Goal: Task Accomplishment & Management: Complete application form

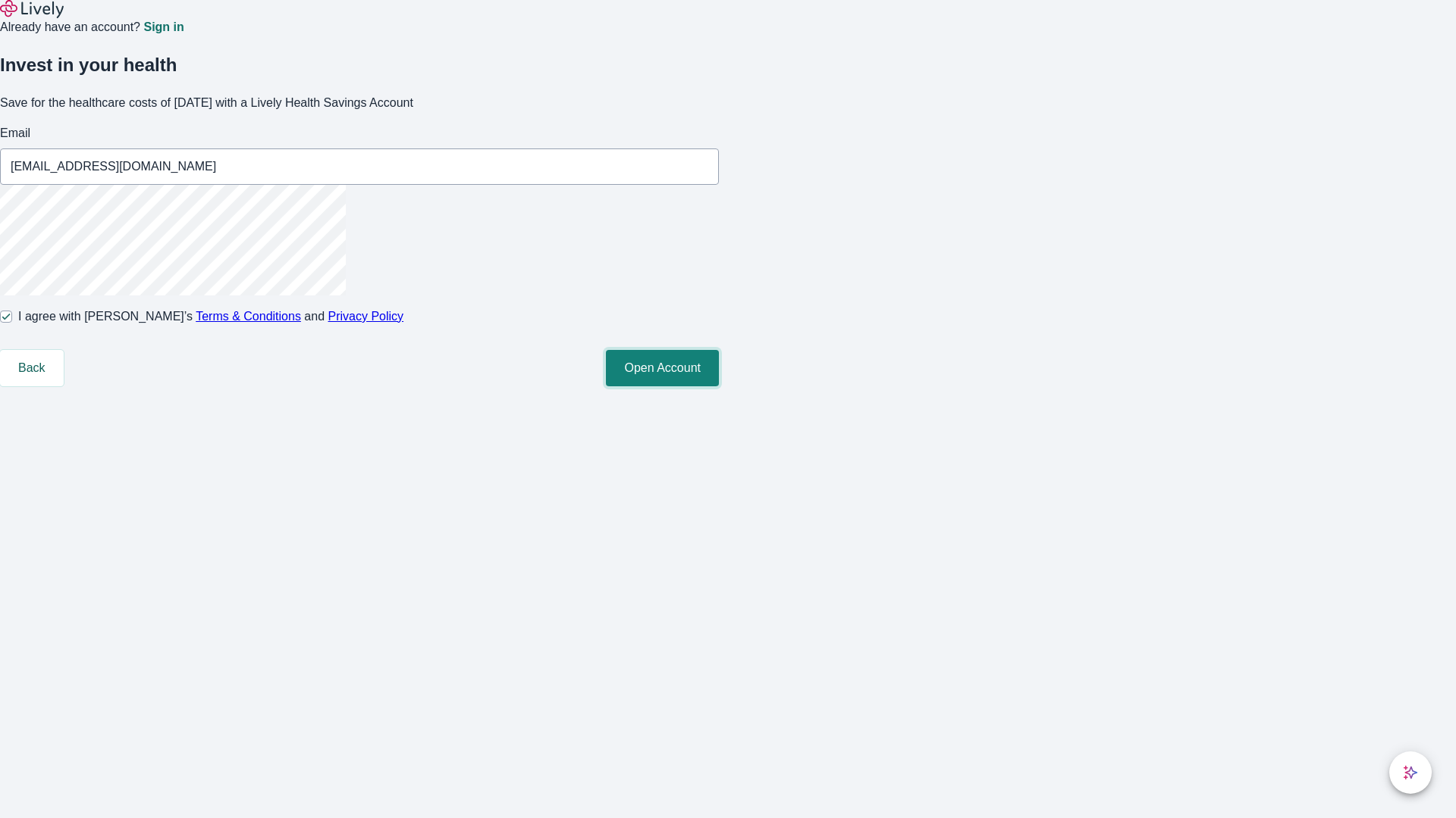
click at [719, 387] on button "Open Account" at bounding box center [662, 368] width 113 height 36
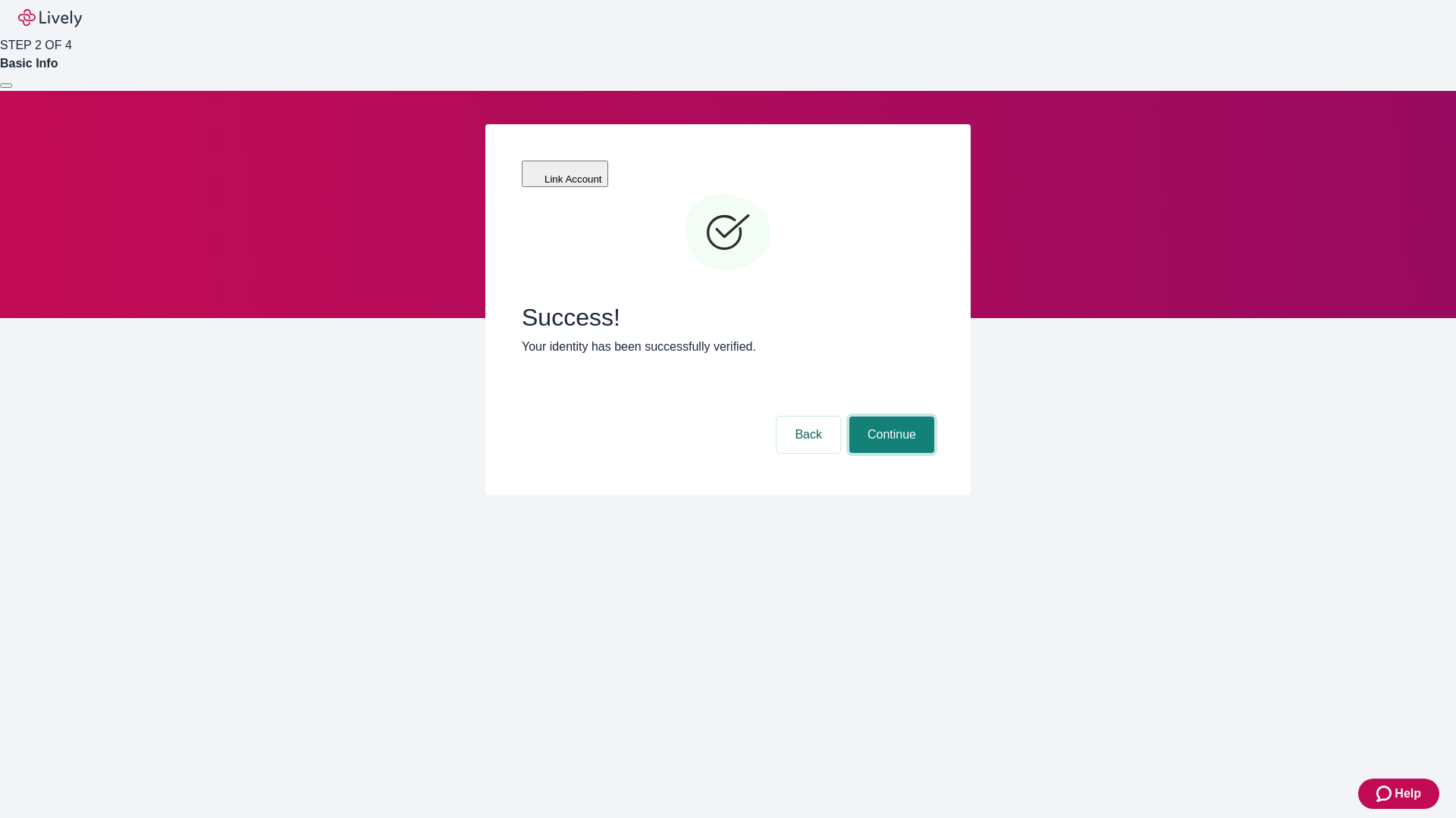
click at [889, 417] on button "Continue" at bounding box center [891, 435] width 85 height 36
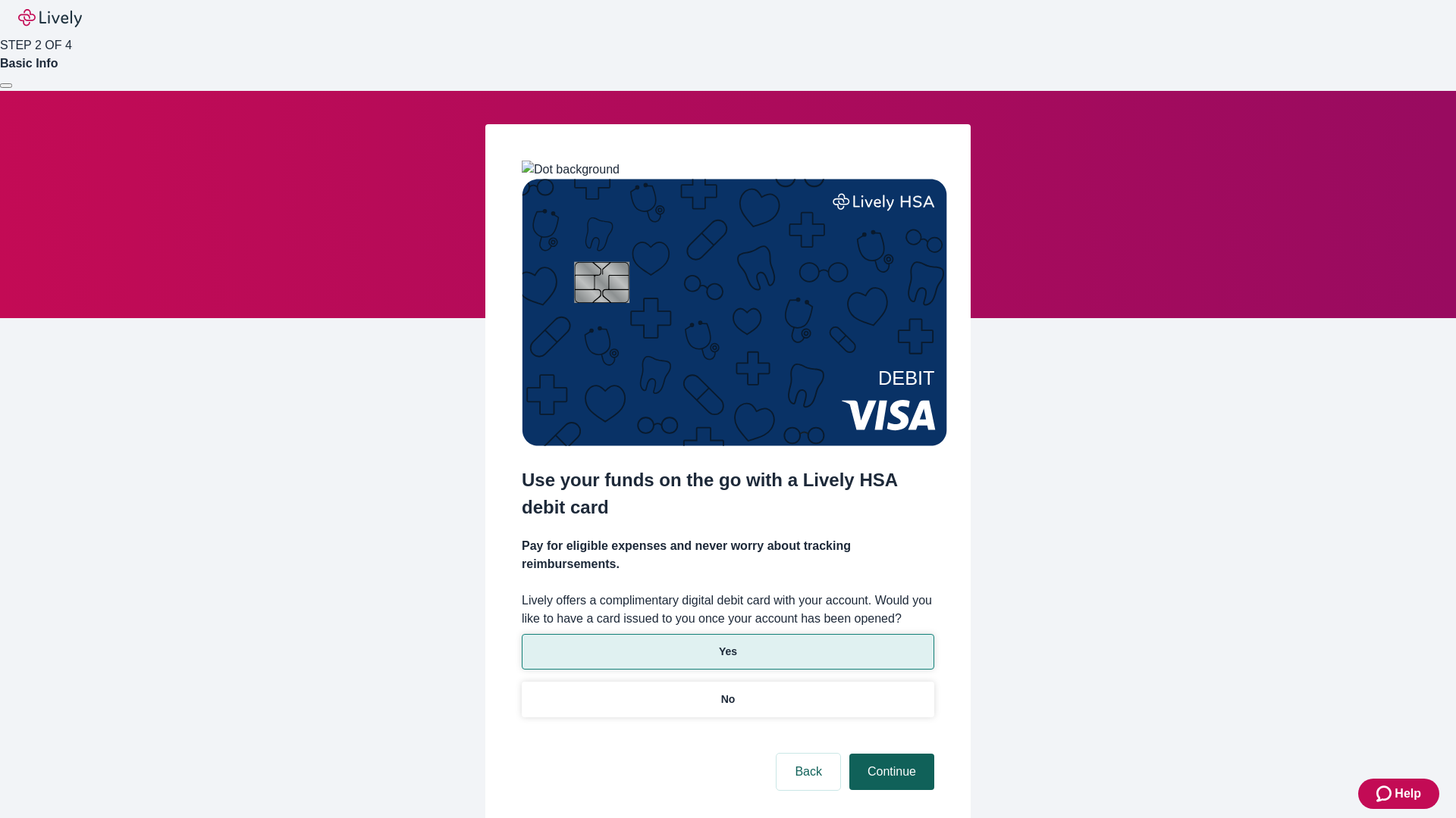
click at [728, 692] on p "No" at bounding box center [728, 699] width 14 height 16
click at [889, 754] on button "Continue" at bounding box center [891, 772] width 85 height 36
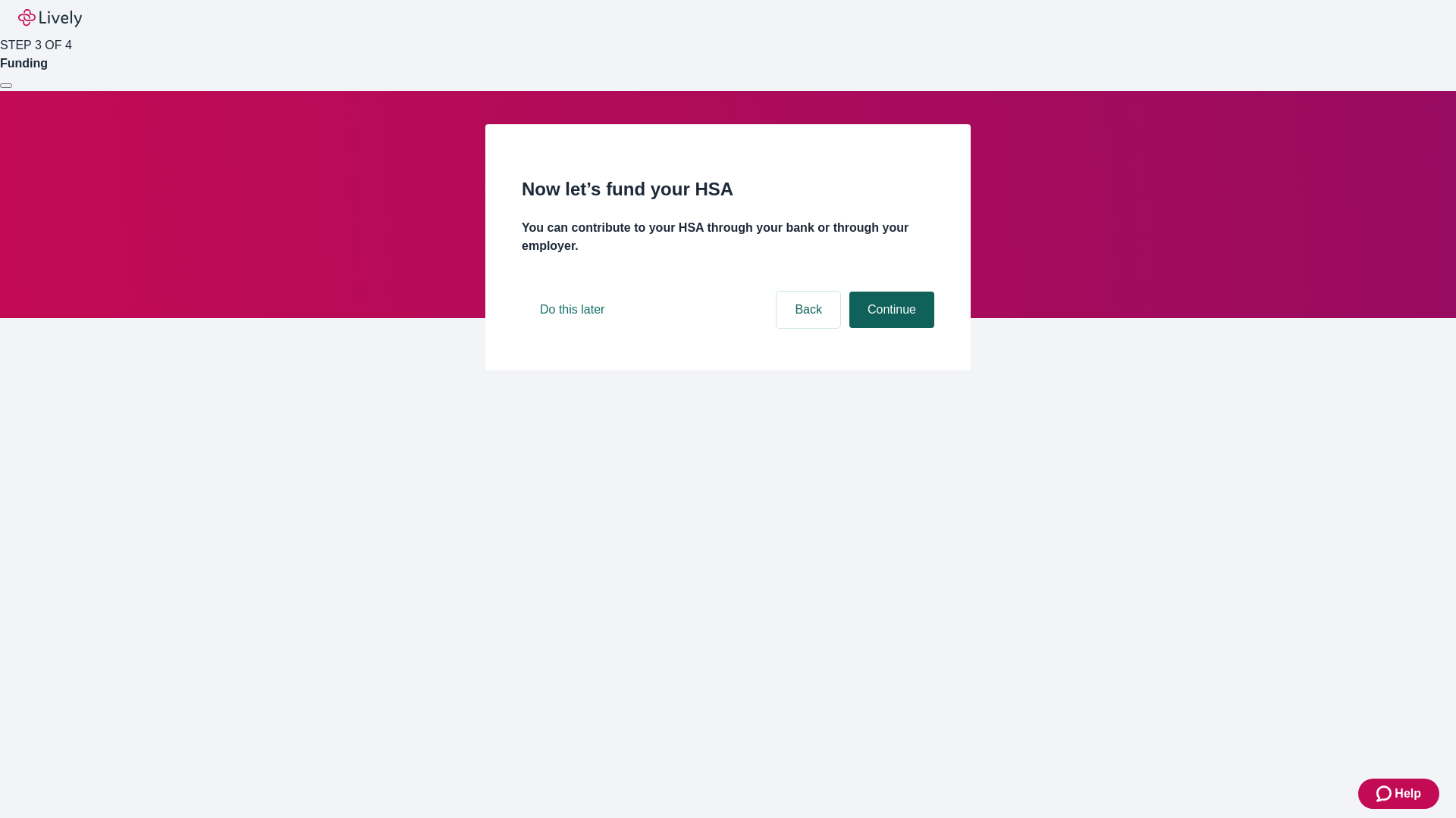
click at [889, 328] on button "Continue" at bounding box center [891, 310] width 85 height 36
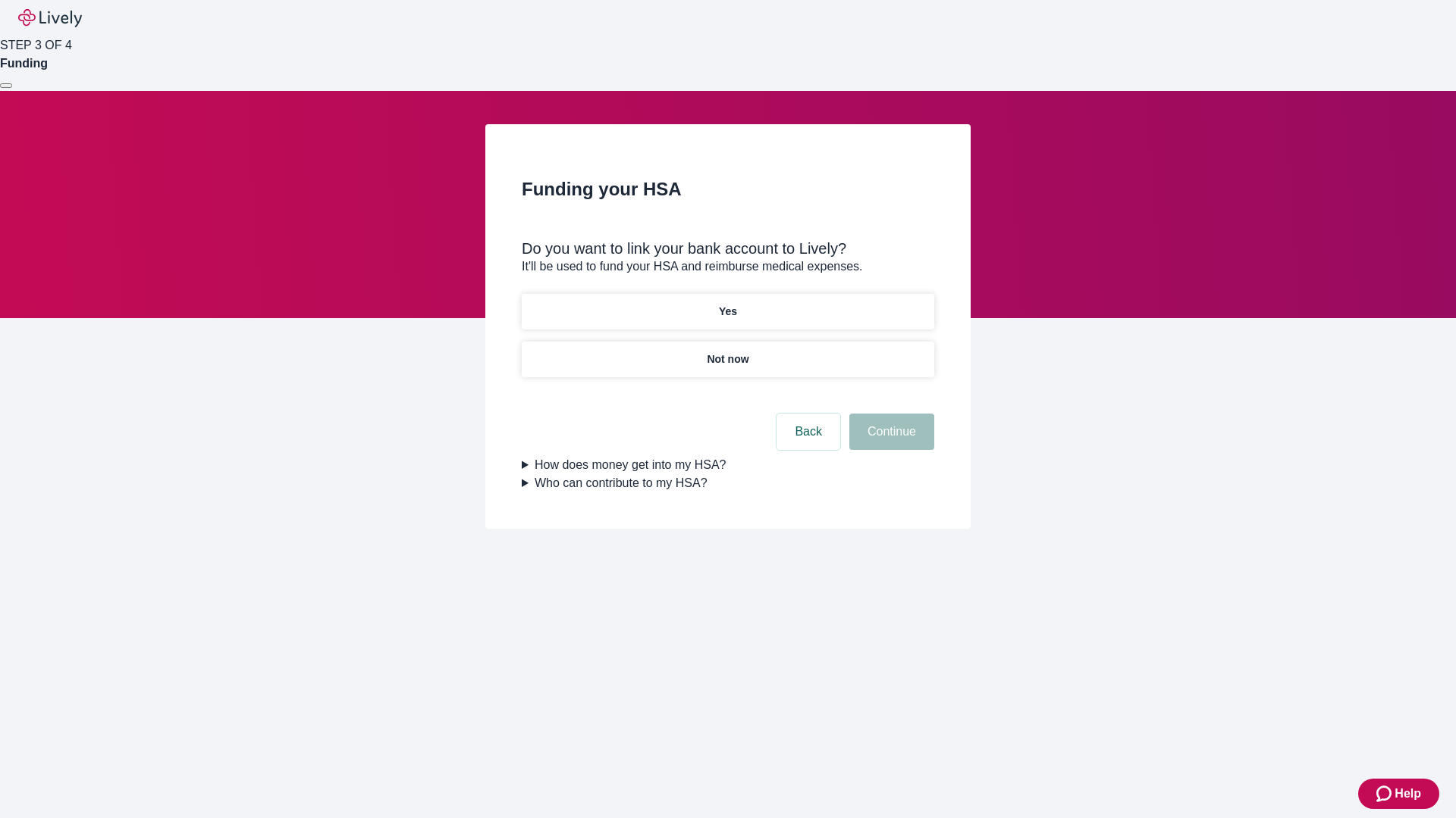
click at [728, 304] on p "Yes" at bounding box center [728, 312] width 18 height 16
click at [889, 413] on button "Continue" at bounding box center [891, 431] width 85 height 36
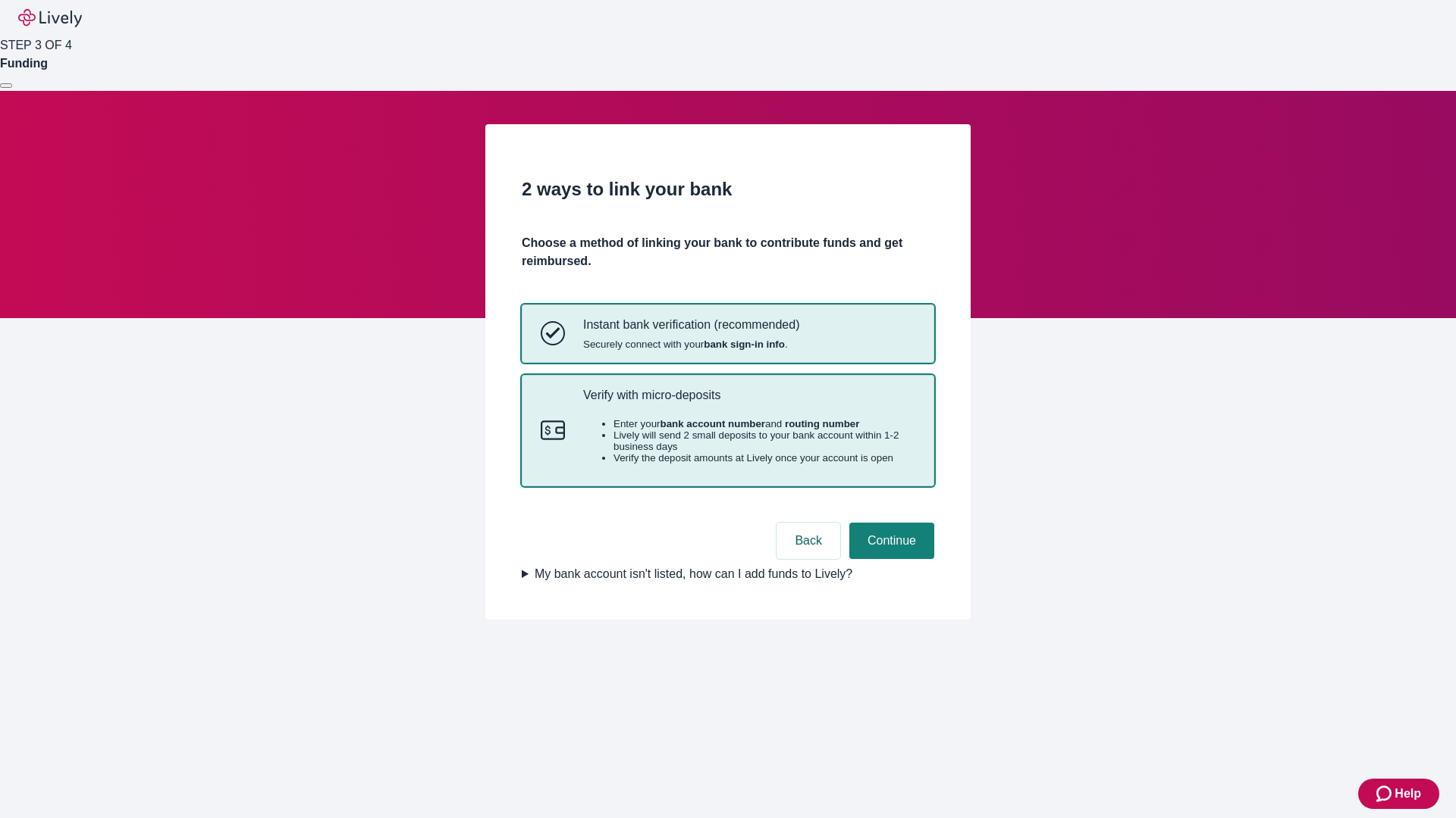
click at [749, 403] on p "Verify with micro-deposits" at bounding box center [749, 395] width 332 height 14
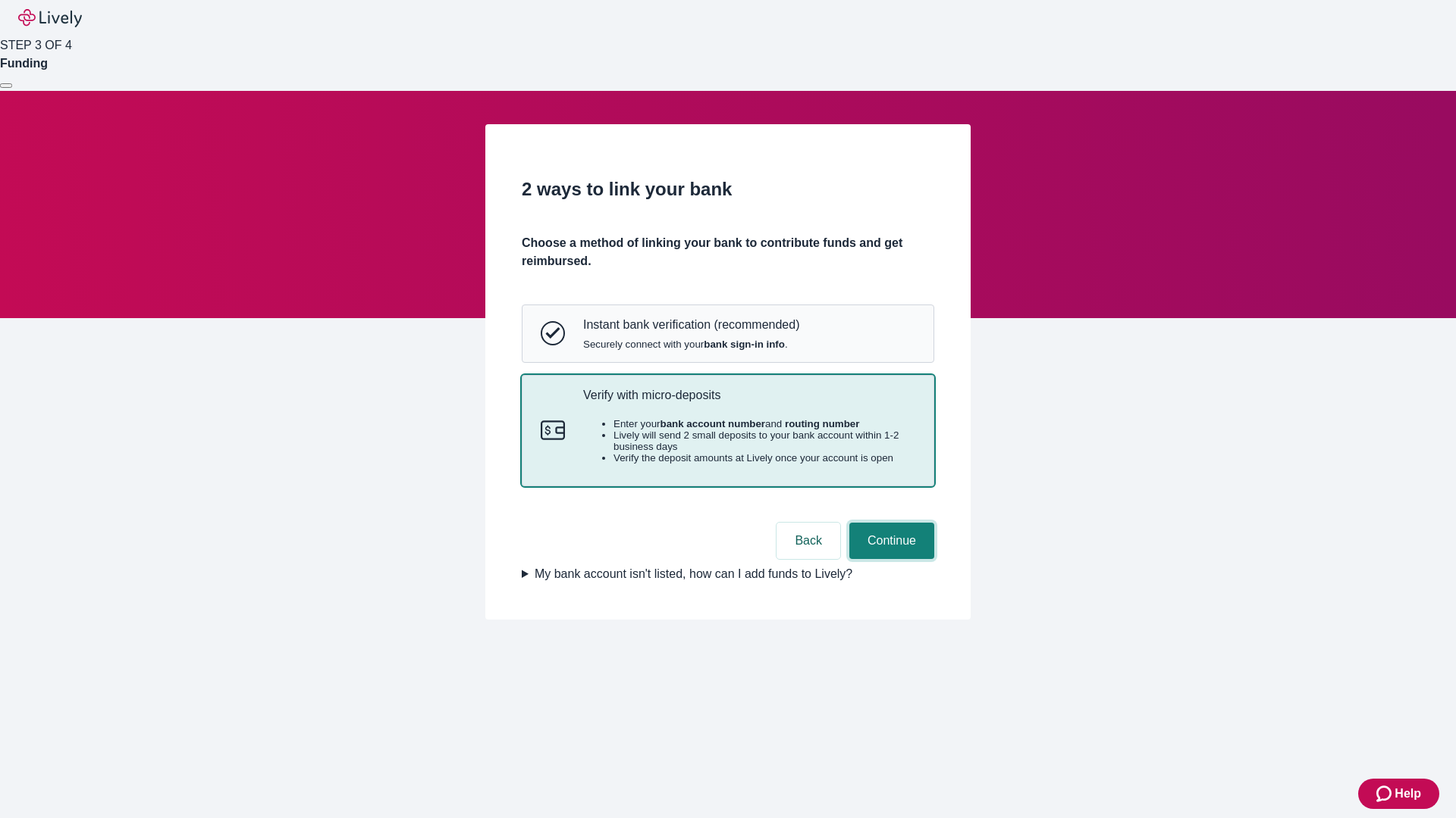
click at [889, 560] on button "Continue" at bounding box center [891, 542] width 85 height 36
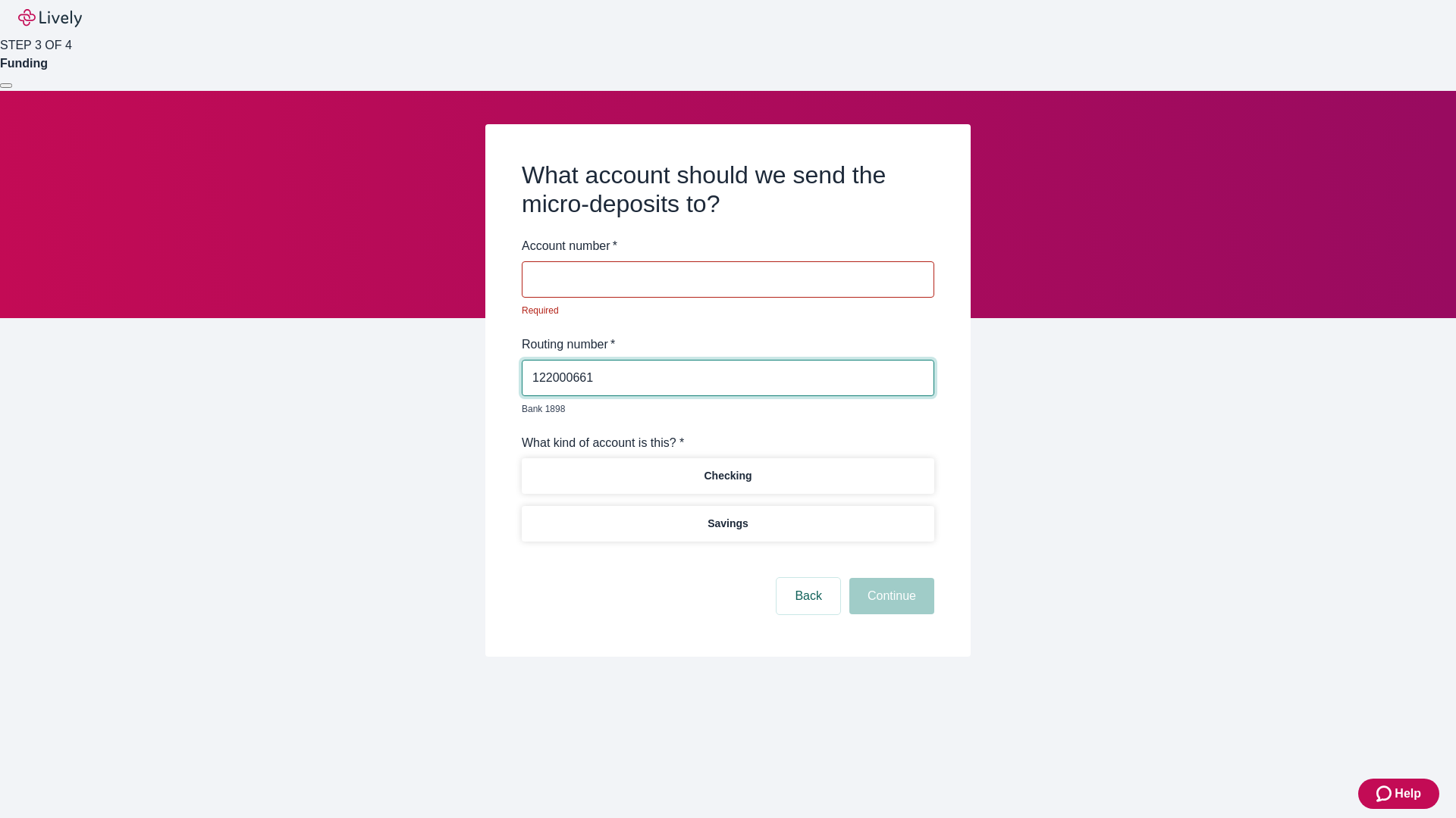
type input "122000661"
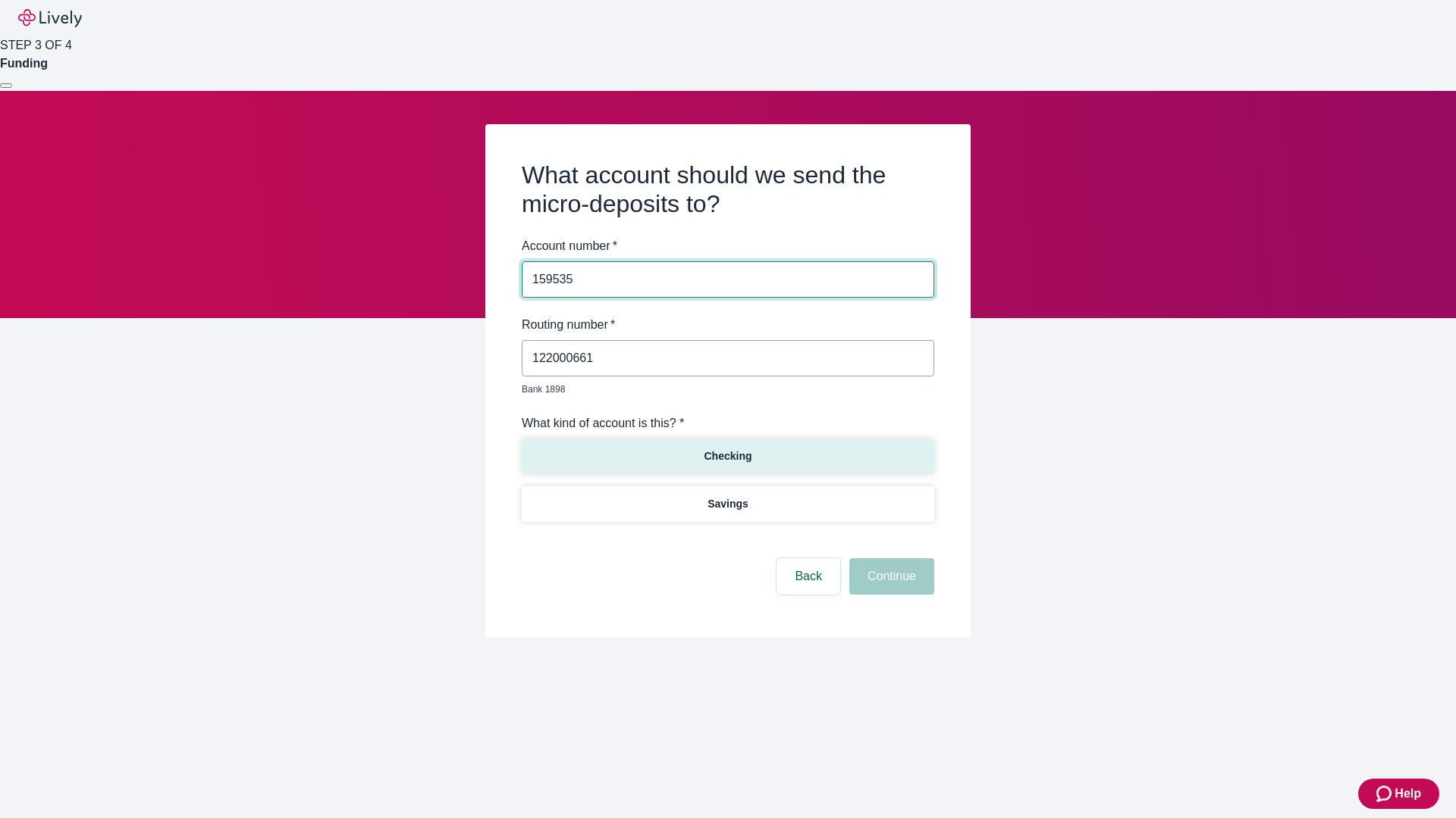
type input "159535"
click at [728, 449] on p "Checking" at bounding box center [728, 456] width 48 height 16
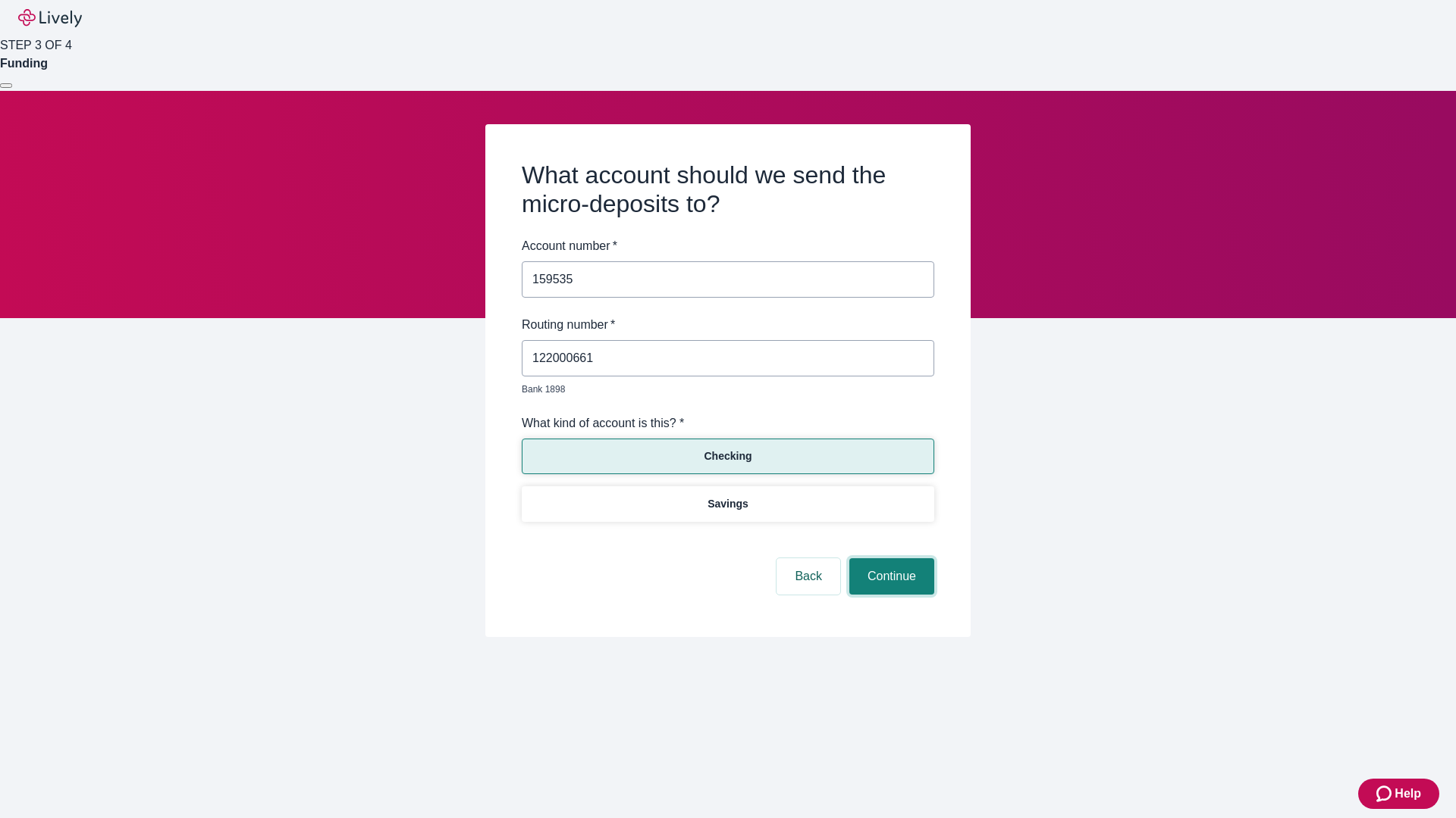
click at [889, 560] on button "Continue" at bounding box center [891, 577] width 85 height 36
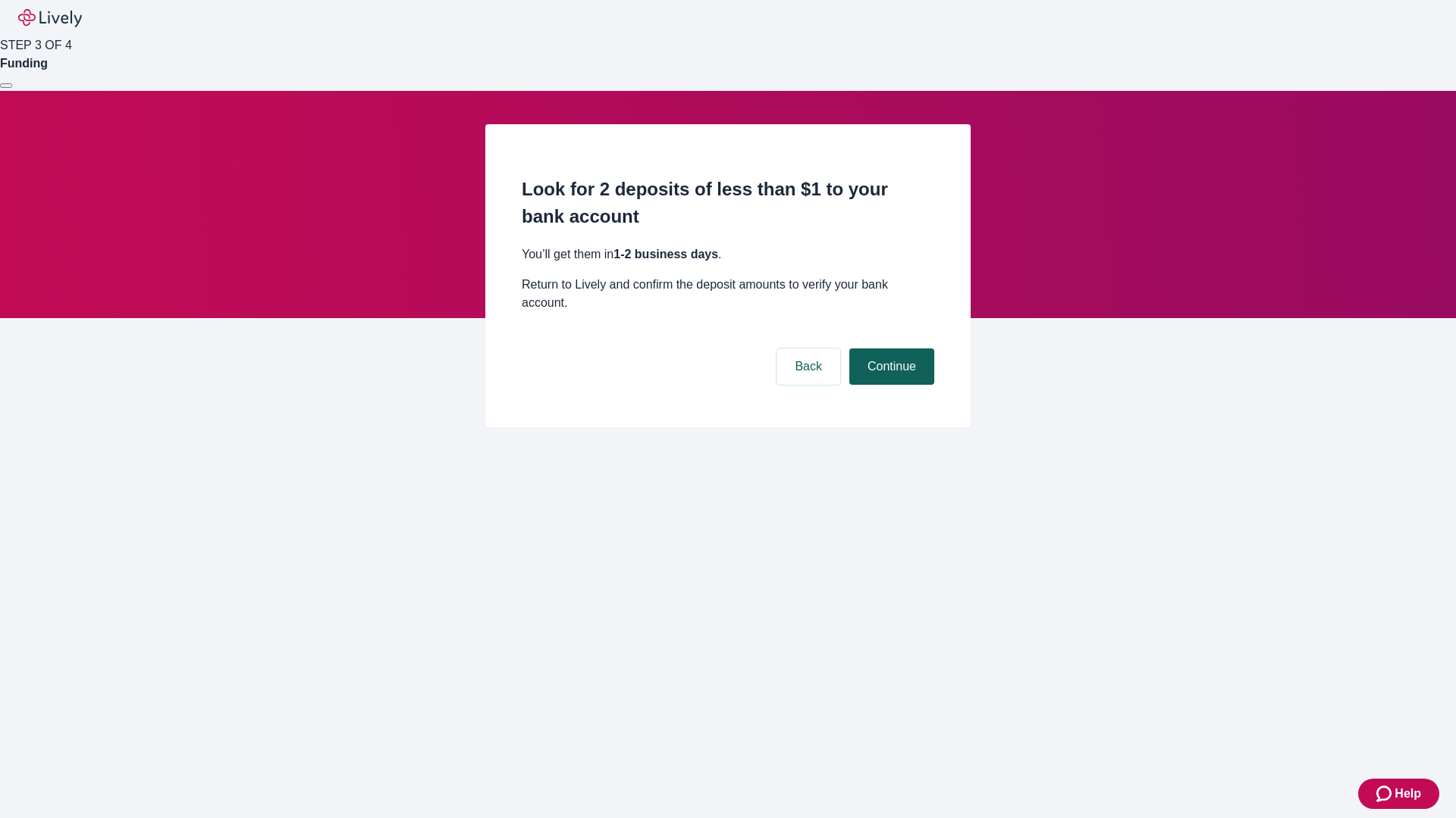
click at [889, 348] on button "Continue" at bounding box center [891, 366] width 85 height 36
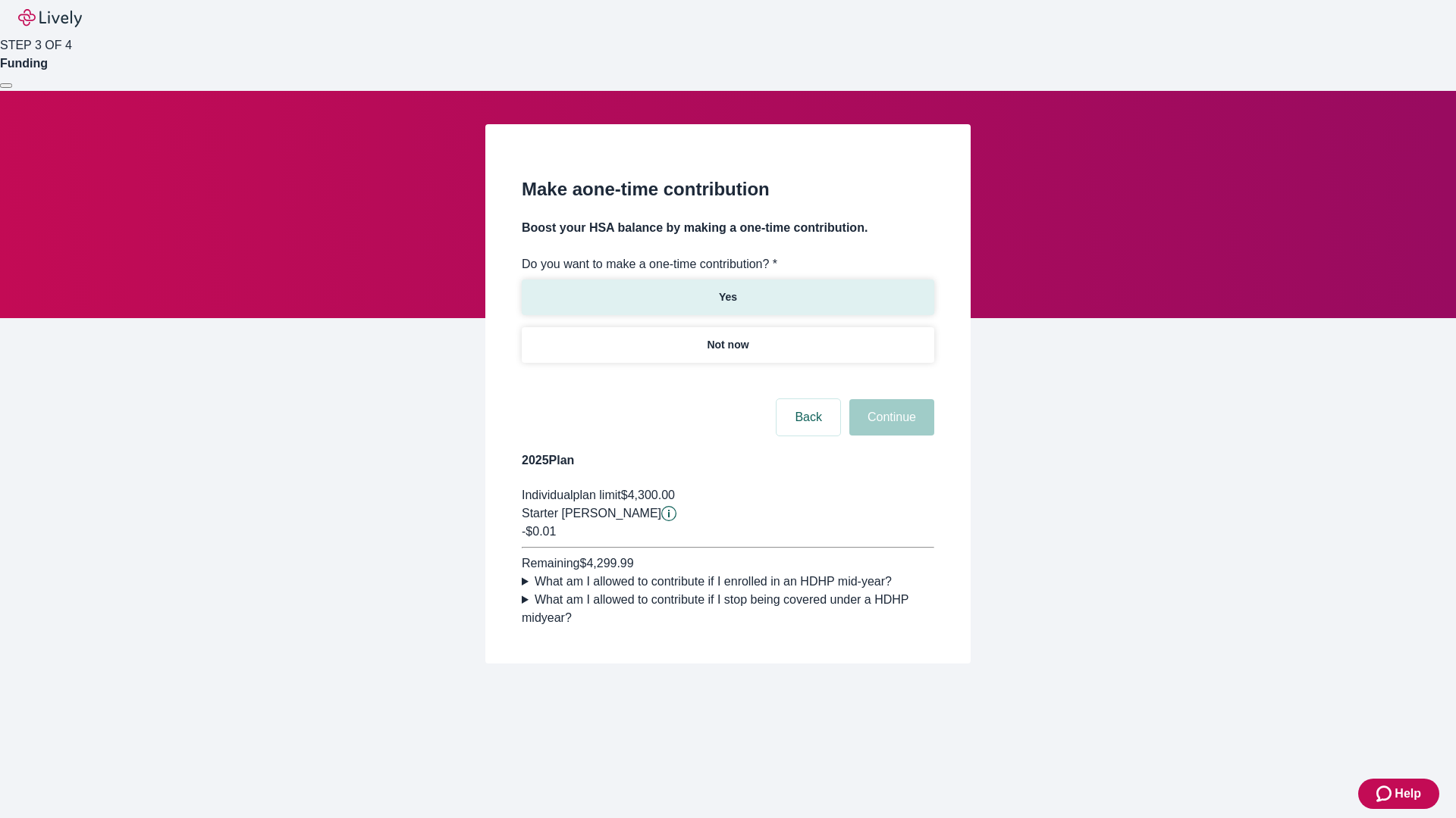
click at [728, 290] on p "Yes" at bounding box center [728, 298] width 18 height 16
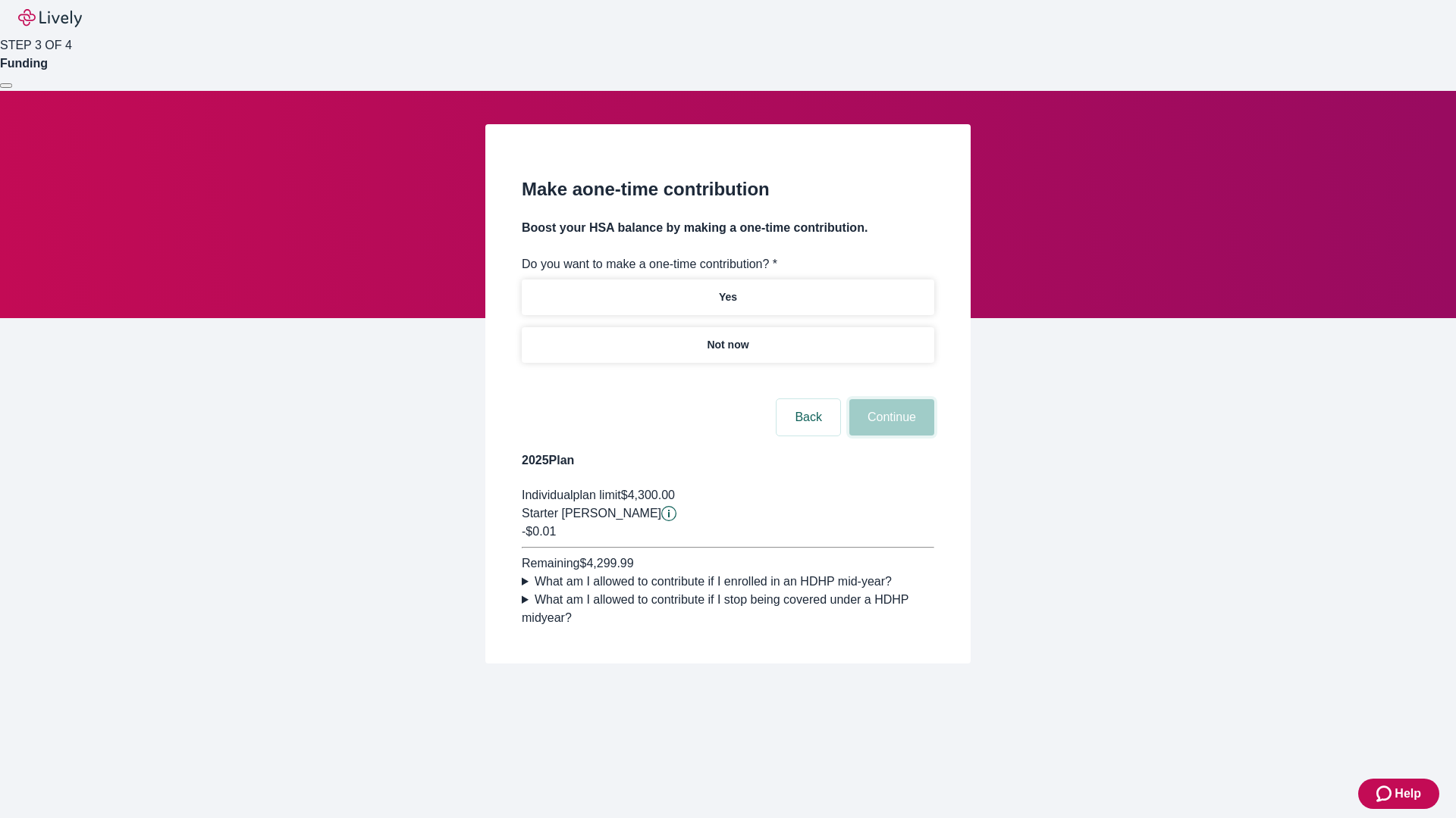
click at [889, 435] on button "Continue" at bounding box center [891, 417] width 85 height 36
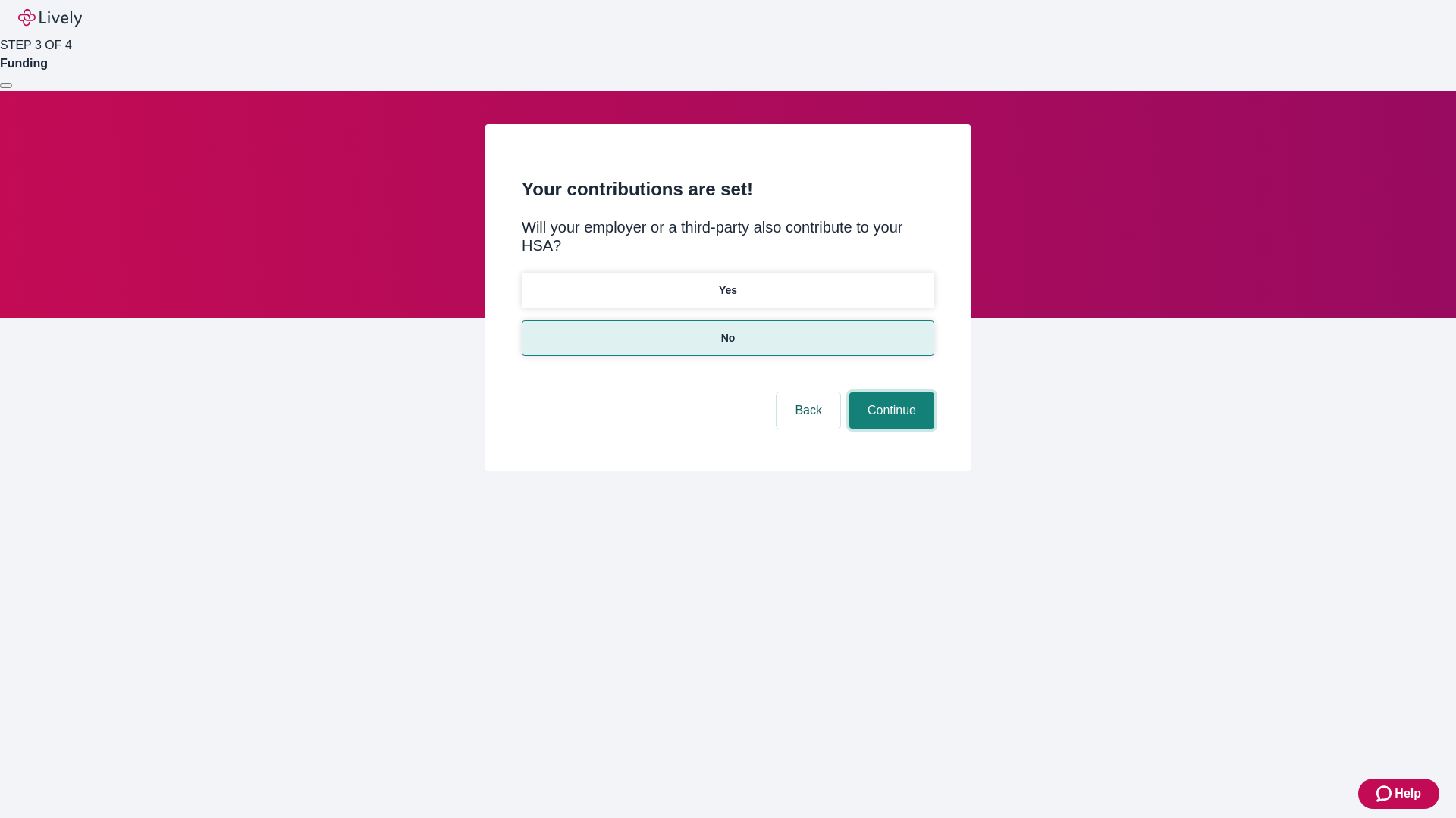
click at [889, 392] on button "Continue" at bounding box center [891, 410] width 85 height 36
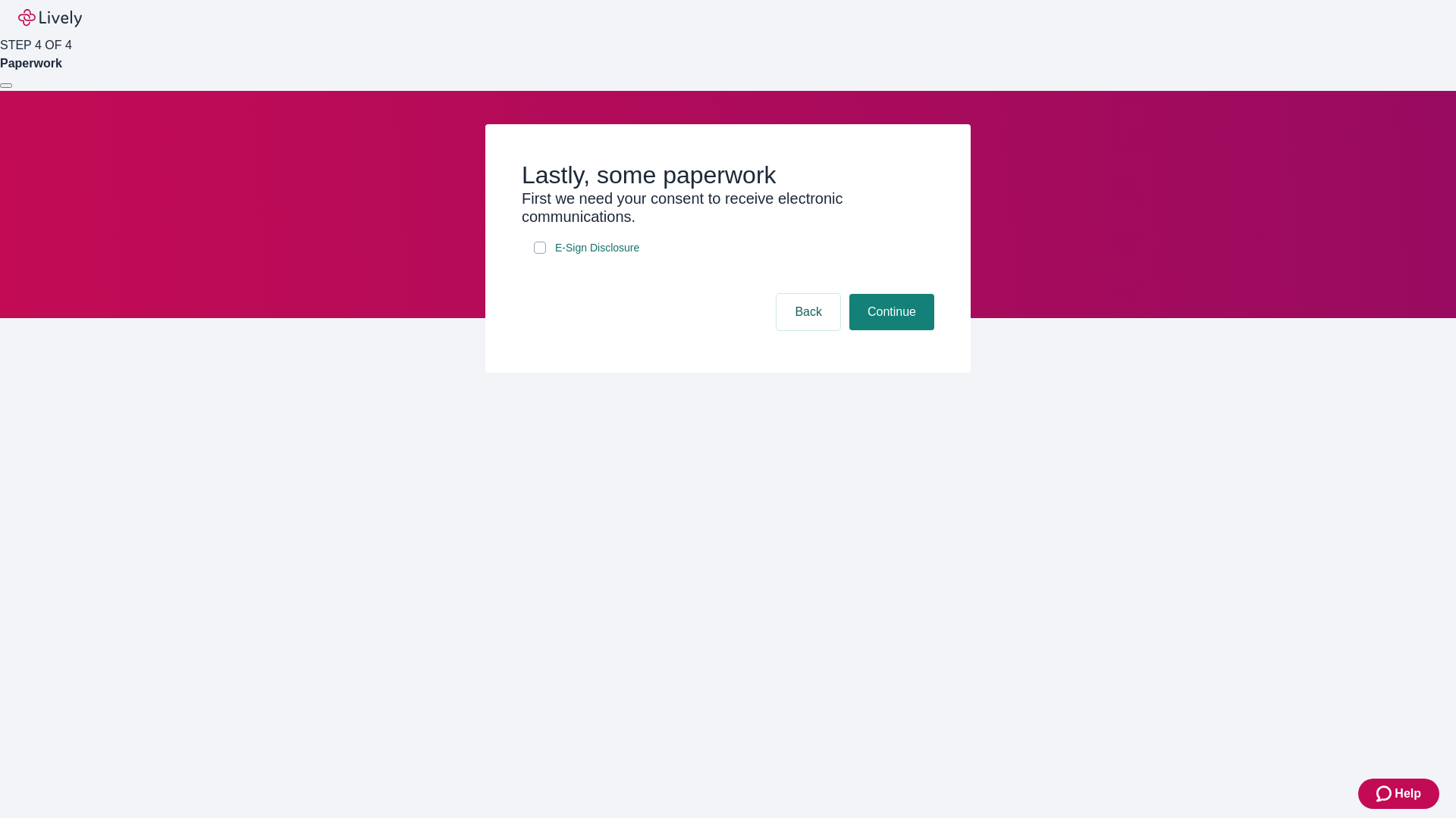
click at [540, 254] on input "E-Sign Disclosure" at bounding box center [540, 248] width 12 height 12
checkbox input "true"
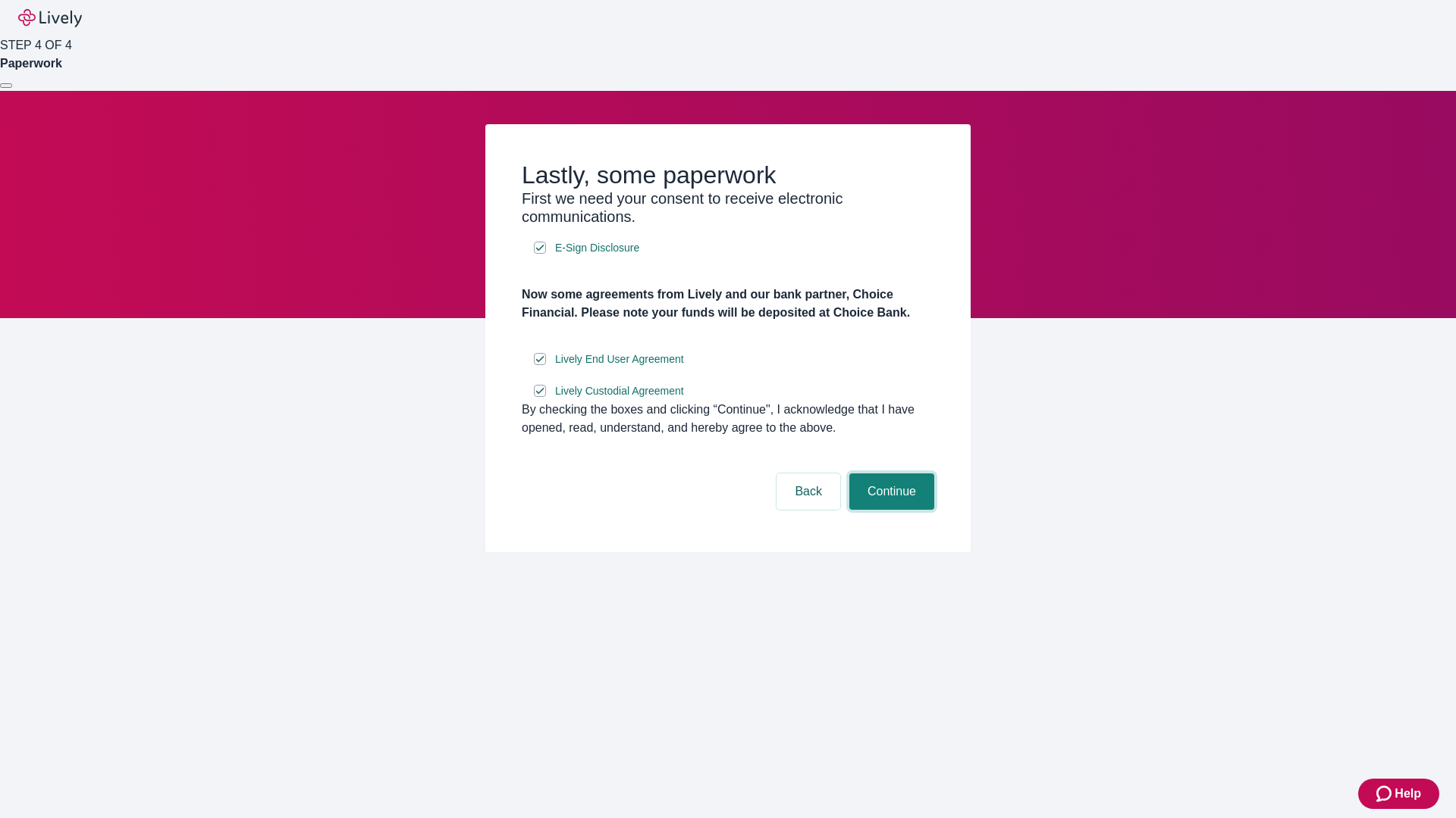
click at [889, 510] on button "Continue" at bounding box center [891, 492] width 85 height 36
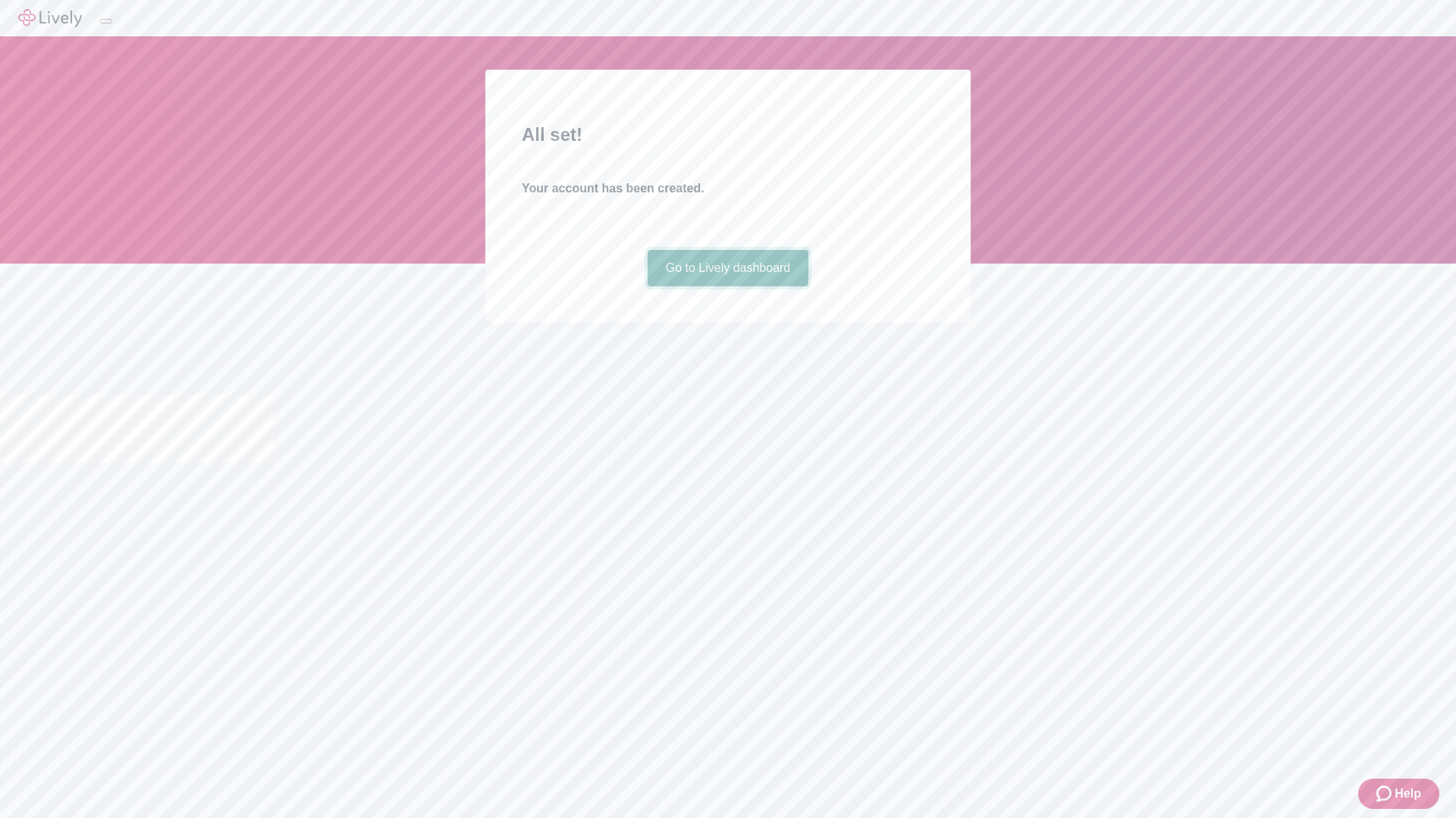
click at [728, 286] on link "Go to Lively dashboard" at bounding box center [728, 268] width 162 height 36
